Goal: Task Accomplishment & Management: Complete application form

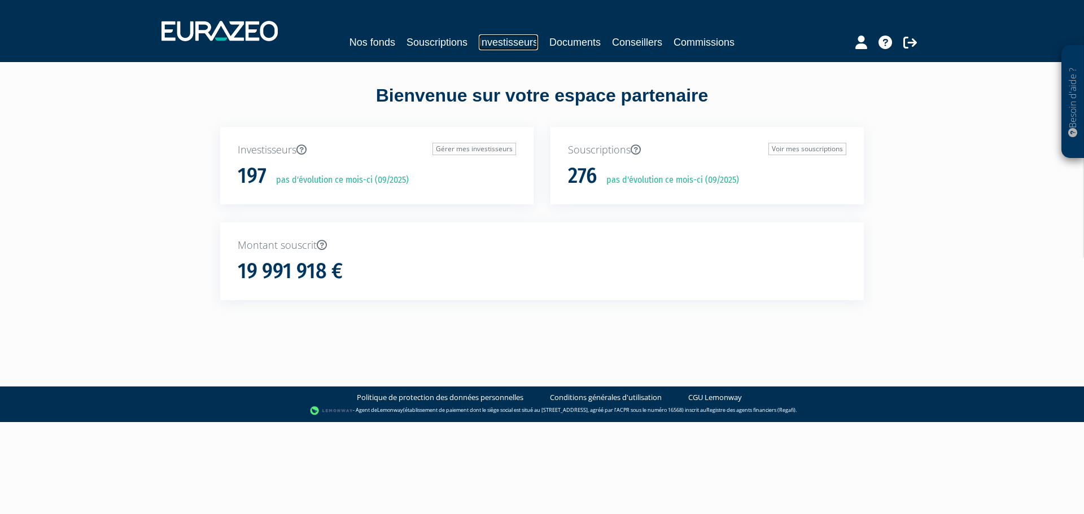
click at [511, 41] on link "Investisseurs" at bounding box center [508, 42] width 59 height 16
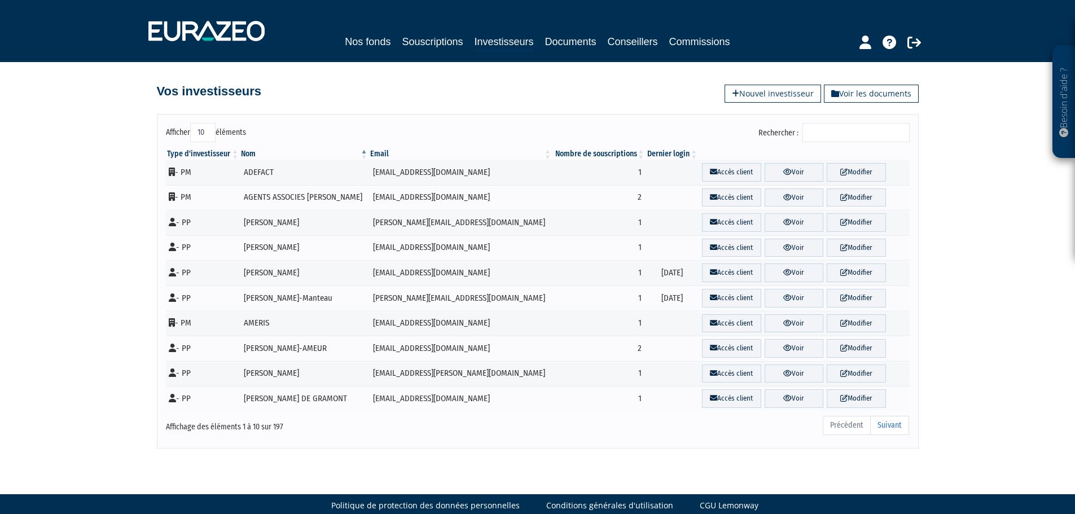
click at [845, 130] on input "Rechercher :" at bounding box center [855, 132] width 107 height 19
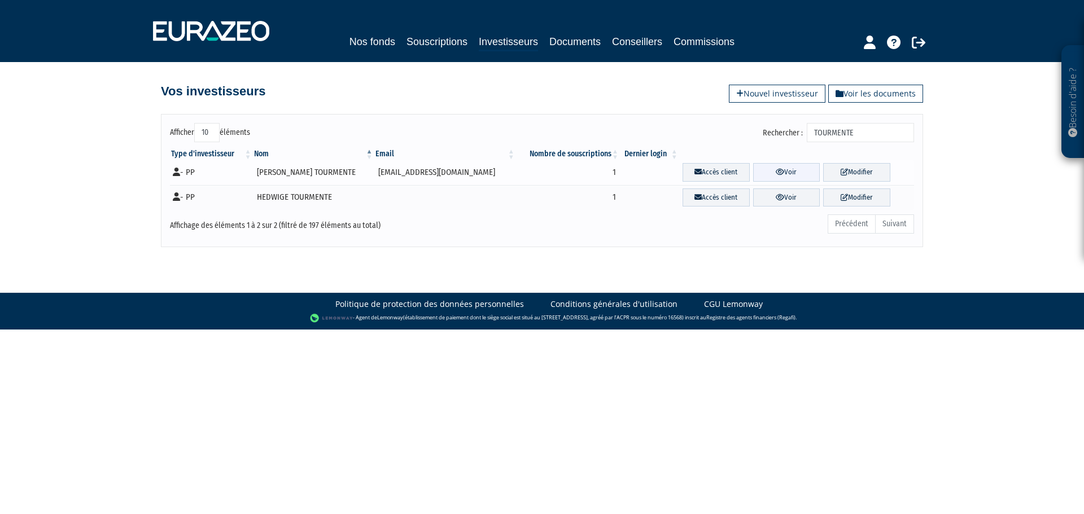
type input "TOURMENTE"
click at [782, 169] on link "Voir" at bounding box center [786, 172] width 67 height 19
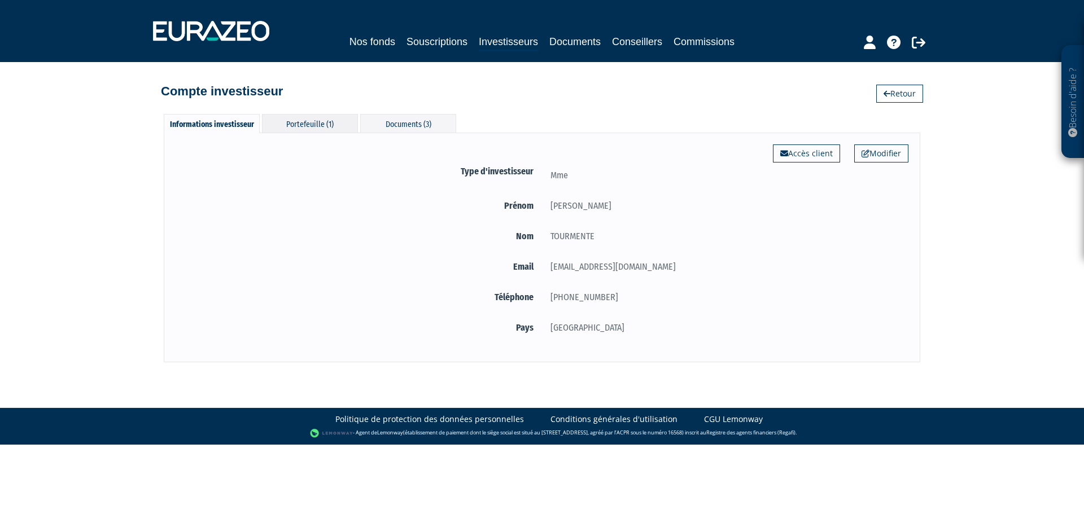
click at [308, 129] on div "Portefeuille (1)" at bounding box center [310, 123] width 96 height 19
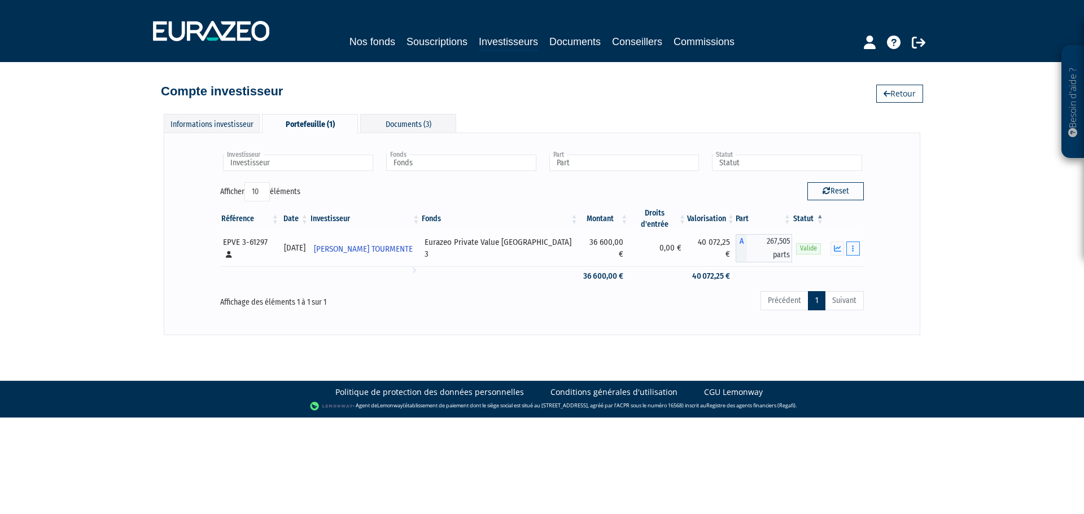
click at [856, 242] on button "button" at bounding box center [853, 249] width 14 height 14
click at [845, 280] on link "Rachat libre" at bounding box center [828, 289] width 56 height 19
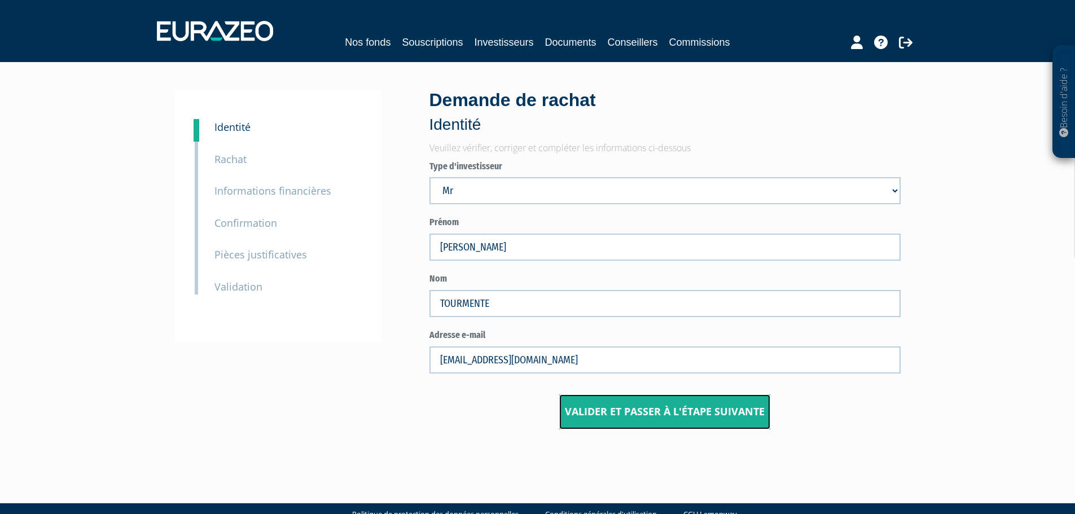
click at [716, 411] on input "Valider et passer à l'étape suivante" at bounding box center [664, 411] width 211 height 35
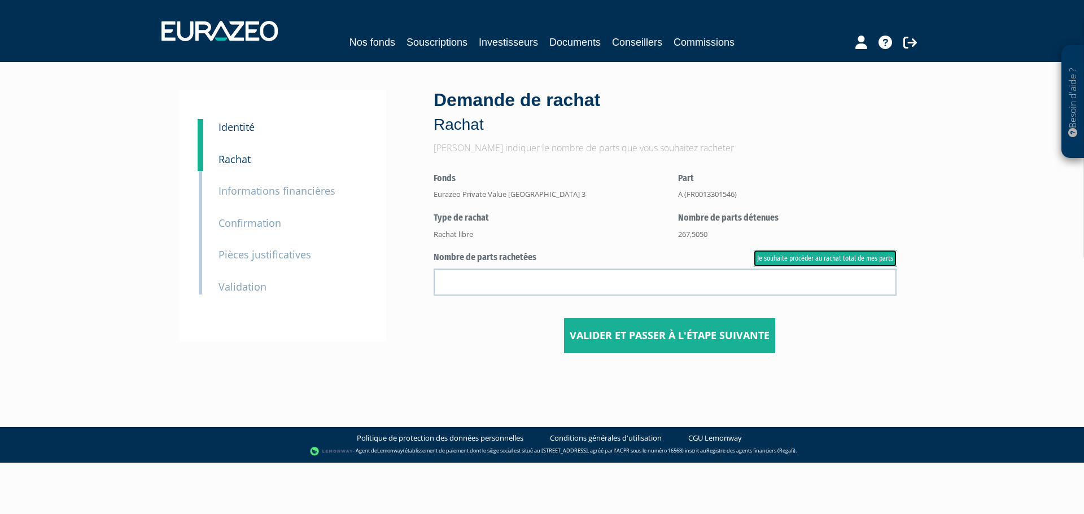
click at [832, 257] on link "Je souhaite procéder au rachat total de mes parts" at bounding box center [824, 258] width 143 height 17
type input "267.505000"
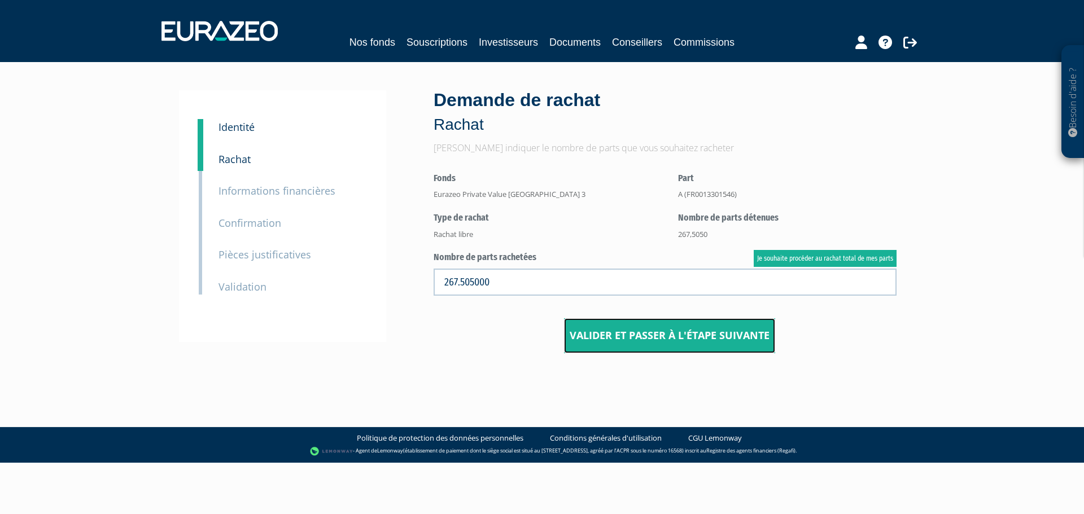
click at [685, 334] on input "Valider et passer à l'étape suivante" at bounding box center [669, 335] width 211 height 35
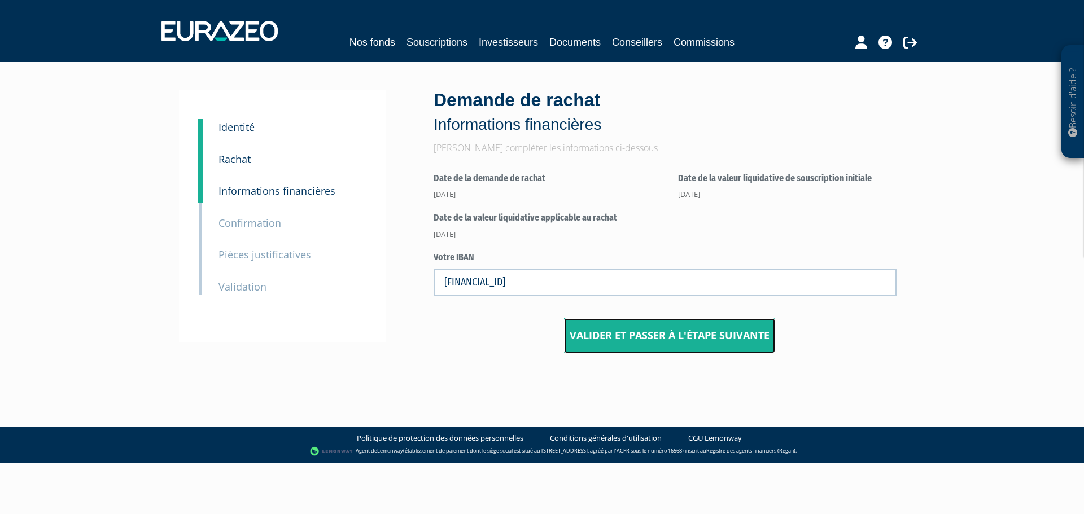
click at [645, 336] on input "Valider et passer à l'étape suivante" at bounding box center [669, 335] width 211 height 35
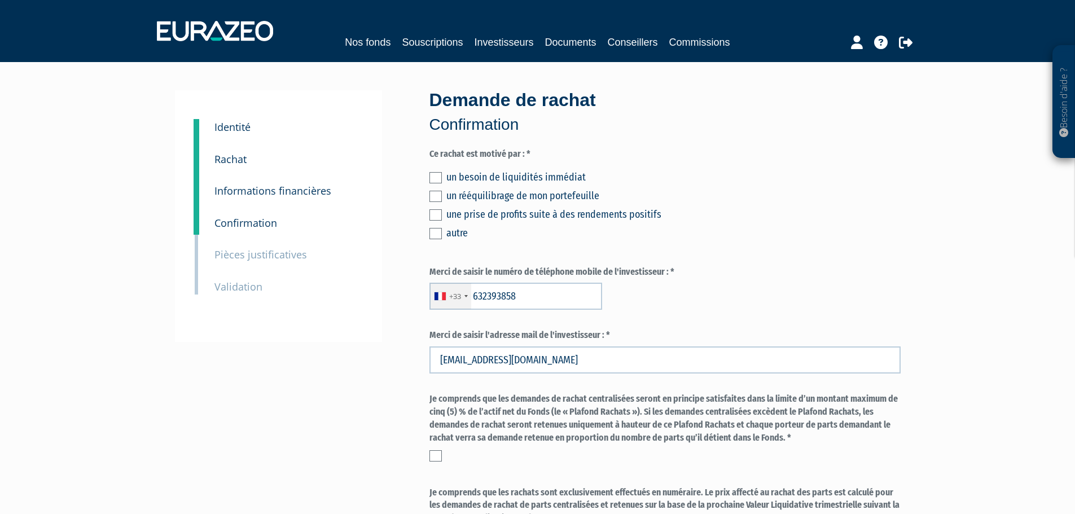
type input "6 32 39 38 58"
click at [435, 194] on label at bounding box center [435, 196] width 12 height 11
click at [0, 0] on input "checkbox" at bounding box center [0, 0] width 0 height 0
click at [432, 175] on label at bounding box center [435, 177] width 12 height 11
click at [0, 0] on input "checkbox" at bounding box center [0, 0] width 0 height 0
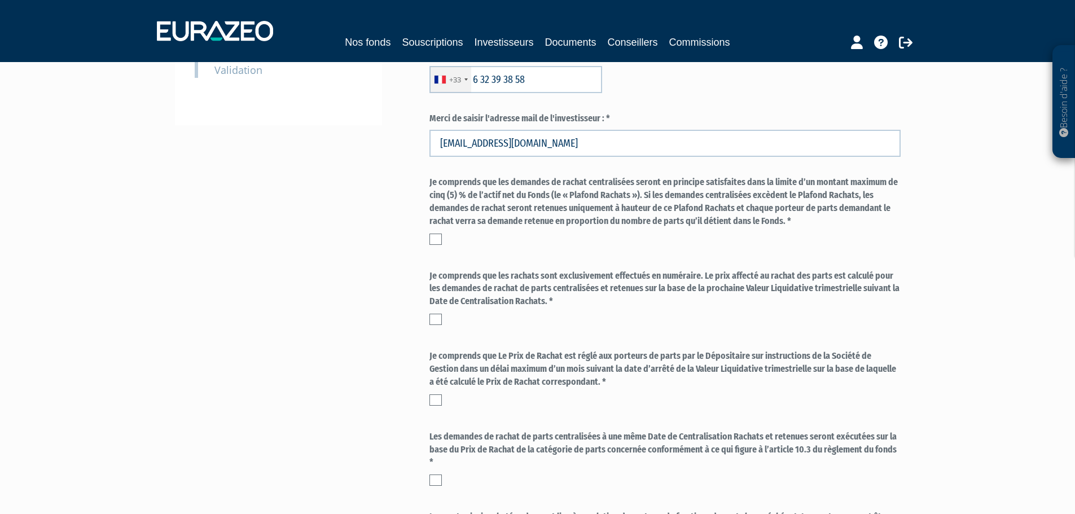
scroll to position [226, 0]
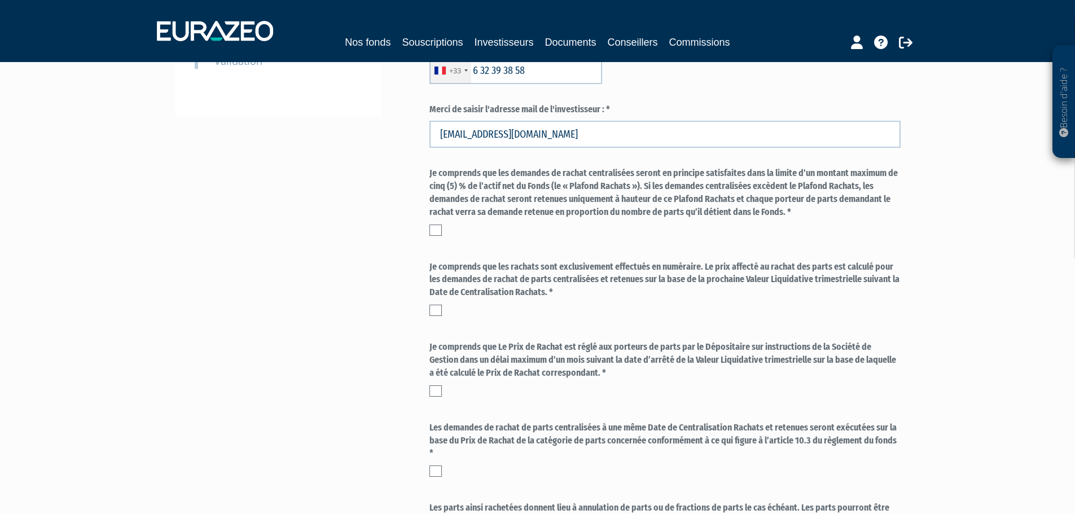
click at [441, 237] on div "Je comprends que les demandes de rachat centralisées seront en principe satisfa…" at bounding box center [664, 204] width 471 height 74
click at [436, 233] on label at bounding box center [435, 230] width 12 height 11
click at [0, 0] on input "checkbox" at bounding box center [0, 0] width 0 height 0
click at [435, 313] on label at bounding box center [435, 310] width 12 height 11
click at [0, 0] on input "checkbox" at bounding box center [0, 0] width 0 height 0
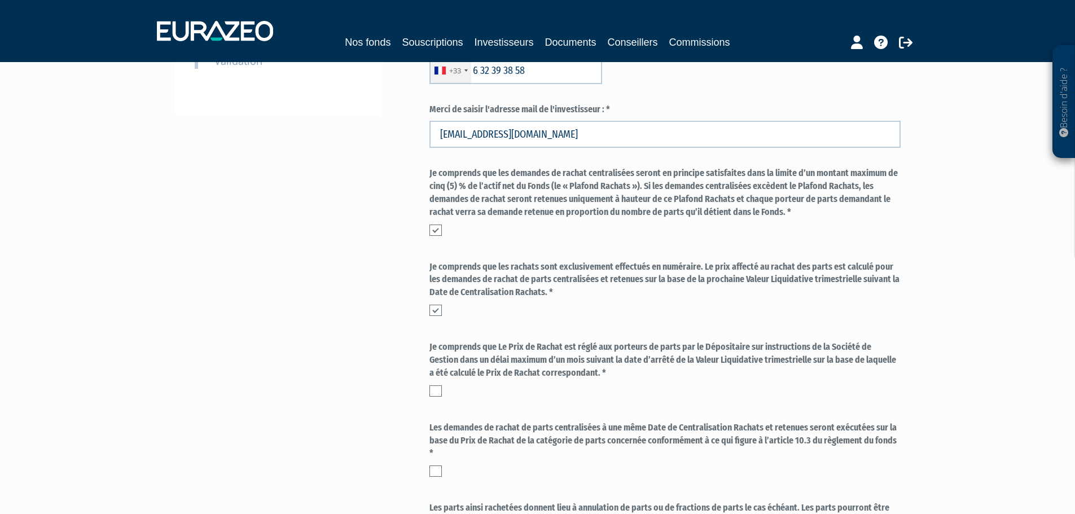
click at [433, 389] on label at bounding box center [435, 390] width 12 height 11
click at [0, 0] on input "checkbox" at bounding box center [0, 0] width 0 height 0
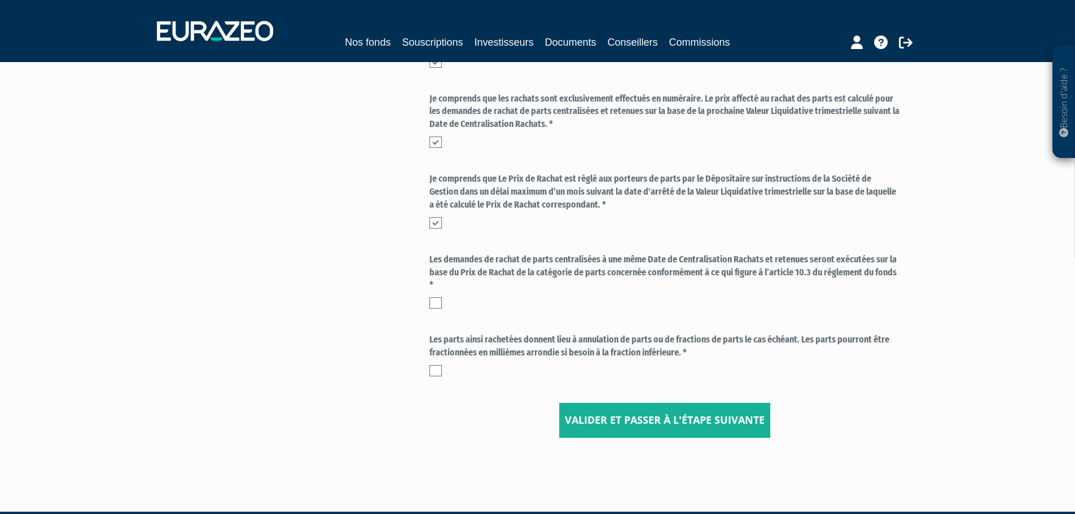
scroll to position [395, 0]
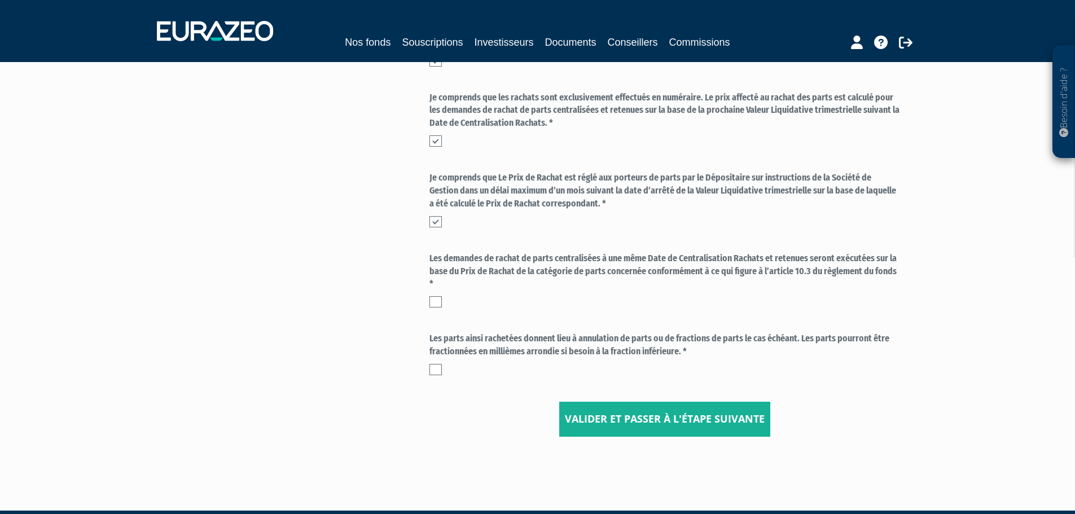
drag, startPoint x: 433, startPoint y: 300, endPoint x: 438, endPoint y: 358, distance: 58.3
click at [433, 300] on label at bounding box center [435, 301] width 12 height 11
click at [0, 0] on input "checkbox" at bounding box center [0, 0] width 0 height 0
click at [437, 367] on label at bounding box center [435, 369] width 12 height 11
click at [0, 0] on input "checkbox" at bounding box center [0, 0] width 0 height 0
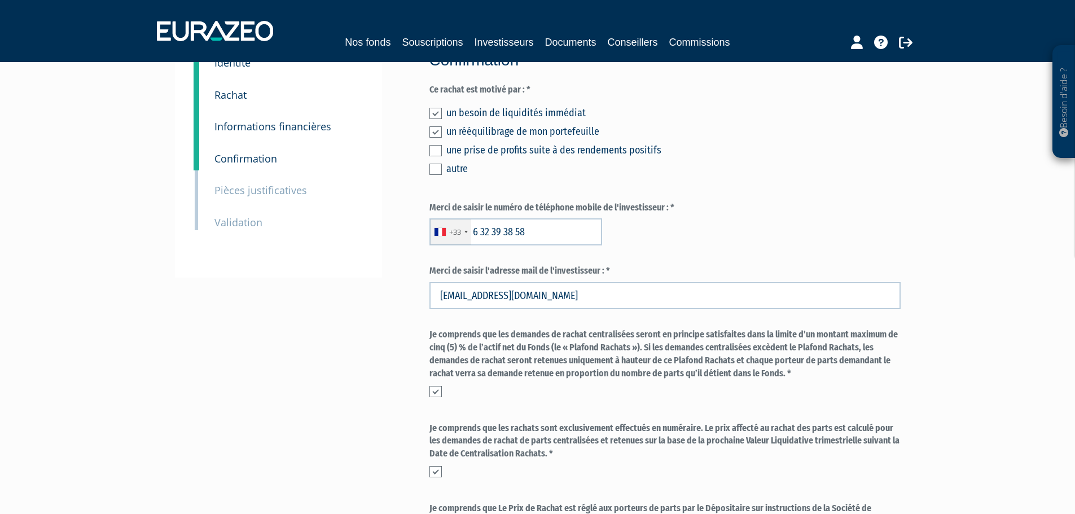
scroll to position [0, 0]
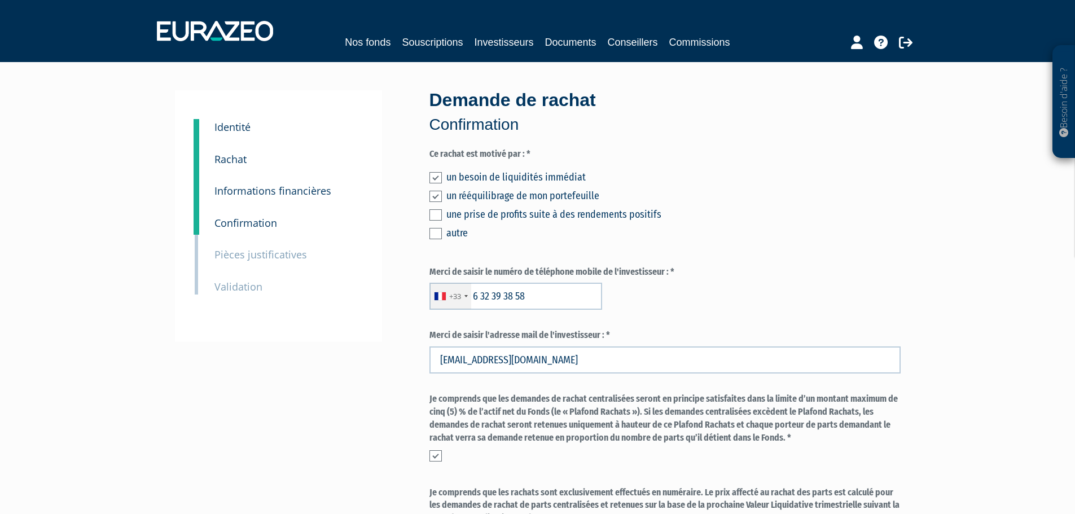
click at [734, 270] on label "Merci de saisir le numéro de téléphone mobile de l'investisseur : *" at bounding box center [664, 272] width 471 height 13
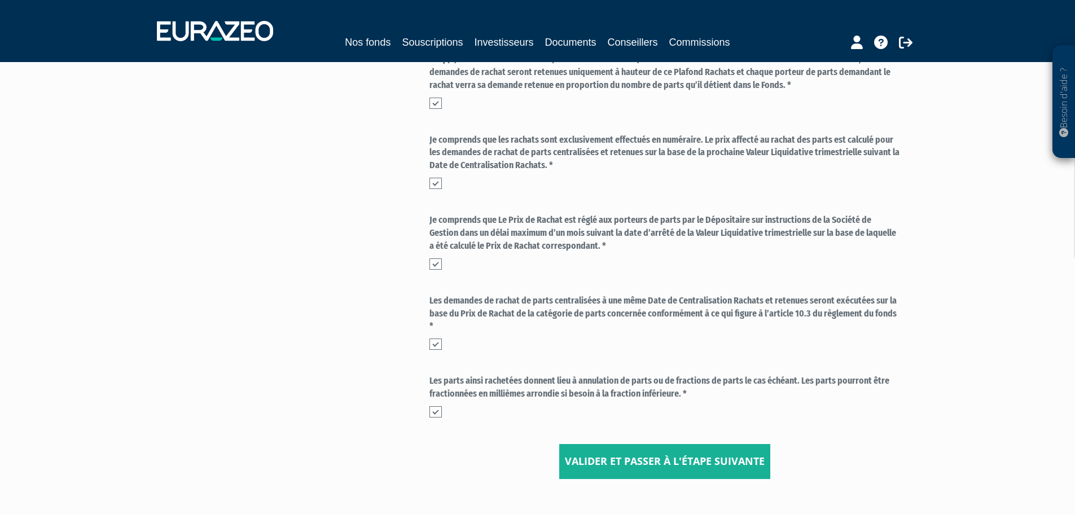
scroll to position [427, 0]
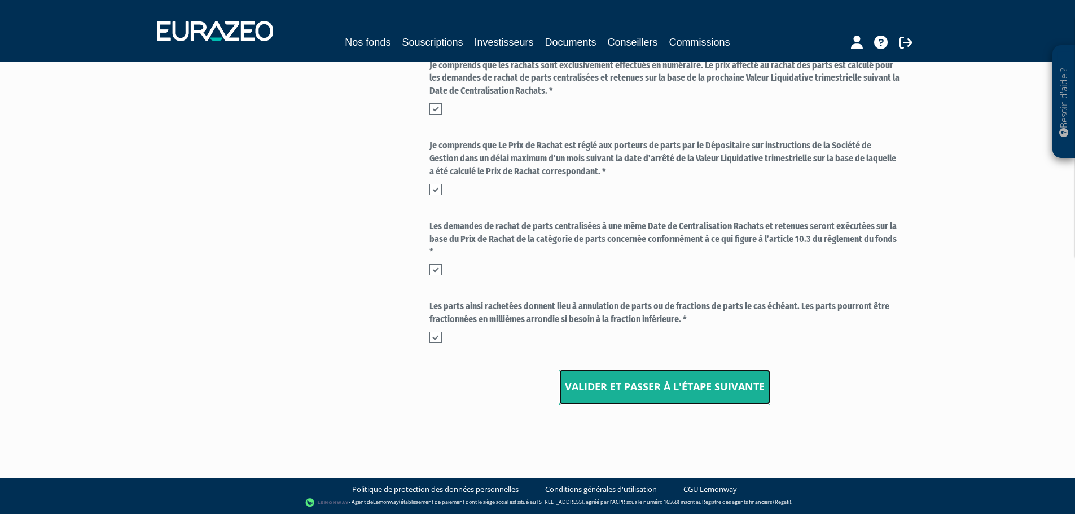
click at [613, 373] on input "Valider et passer à l'étape suivante" at bounding box center [664, 387] width 211 height 35
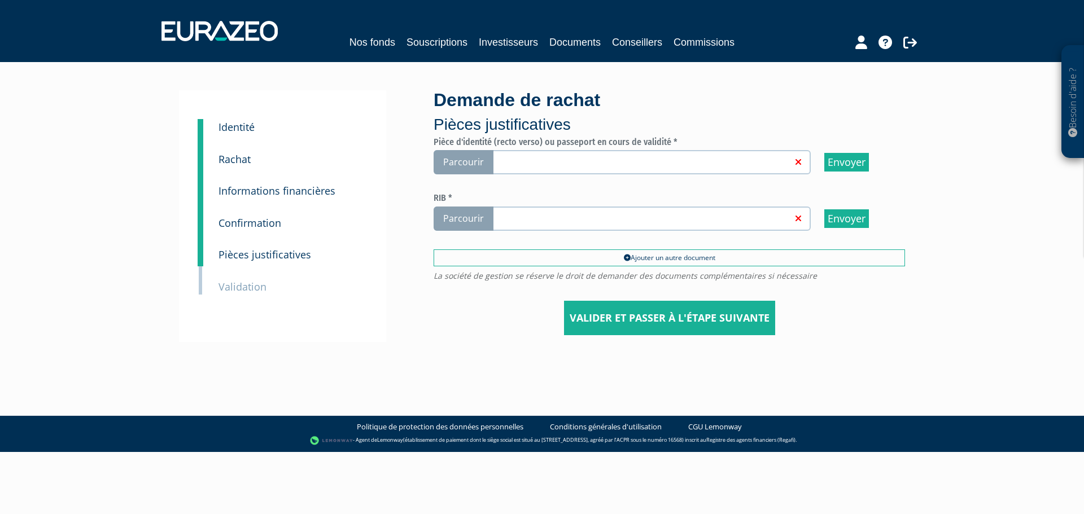
click at [462, 161] on span "Parcourir" at bounding box center [463, 162] width 60 height 24
click at [0, 0] on input "Parcourir" at bounding box center [0, 0] width 0 height 0
click at [607, 215] on link at bounding box center [640, 217] width 301 height 11
click at [0, 0] on input "Parcourir" at bounding box center [0, 0] width 0 height 0
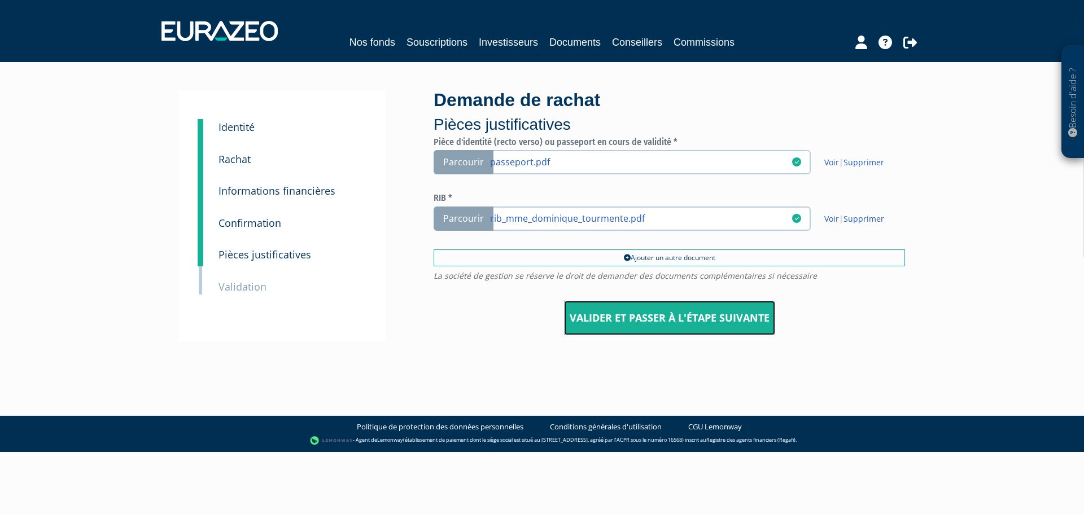
click at [728, 321] on input "Valider et passer à l'étape suivante" at bounding box center [669, 318] width 211 height 35
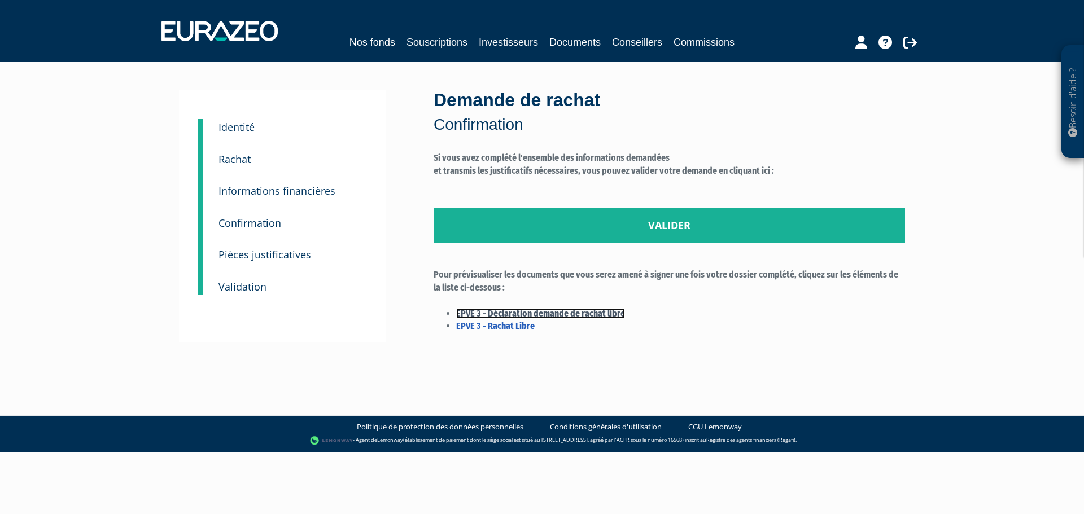
click at [514, 310] on link "EPVE 3 - Déclaration demande de rachat libre" at bounding box center [540, 313] width 169 height 11
click at [512, 327] on link "EPVE 3 - Rachat Libre" at bounding box center [495, 326] width 78 height 11
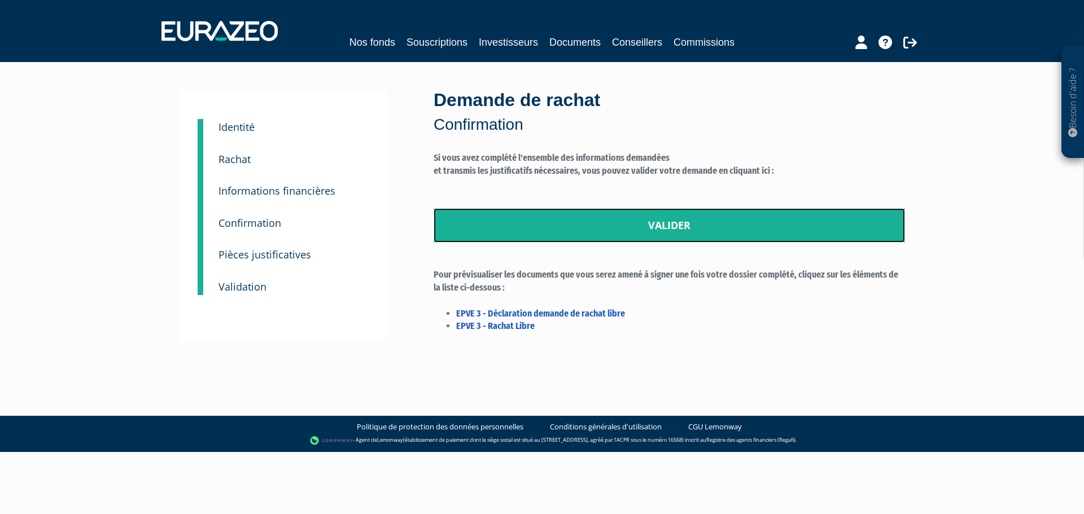
click at [688, 221] on link "Valider" at bounding box center [668, 225] width 471 height 35
